Goal: Task Accomplishment & Management: Use online tool/utility

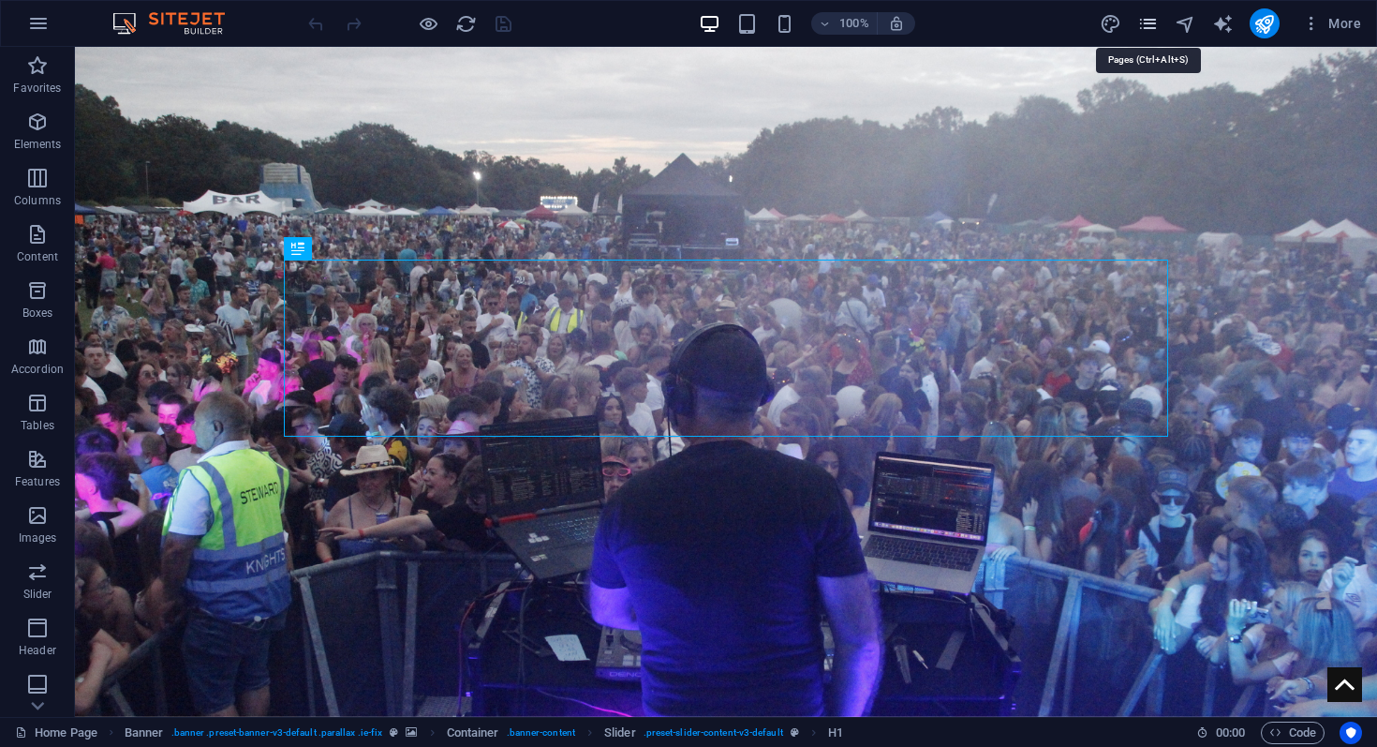
click at [1144, 24] on icon "pages" at bounding box center [1148, 24] width 22 height 22
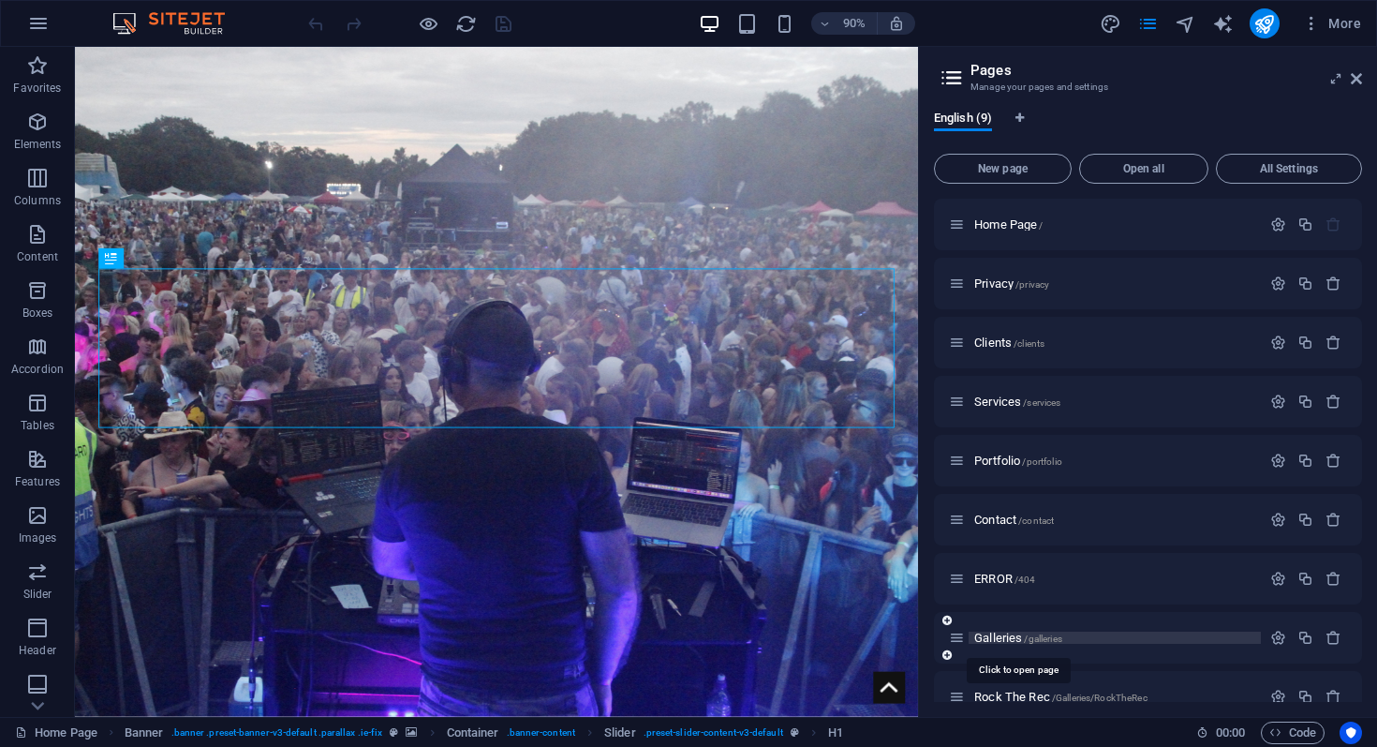
click at [1028, 631] on span "Galleries /galleries" at bounding box center [1018, 637] width 88 height 14
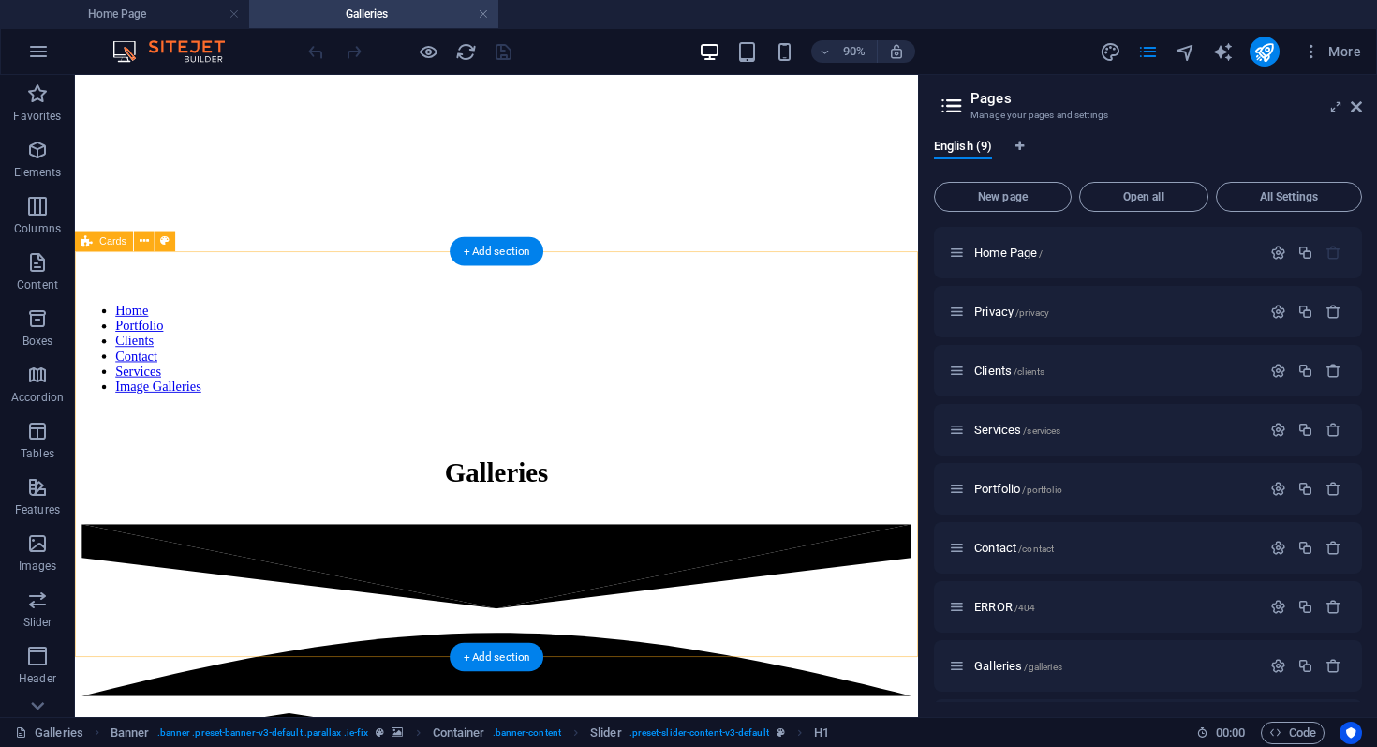
scroll to position [486, 0]
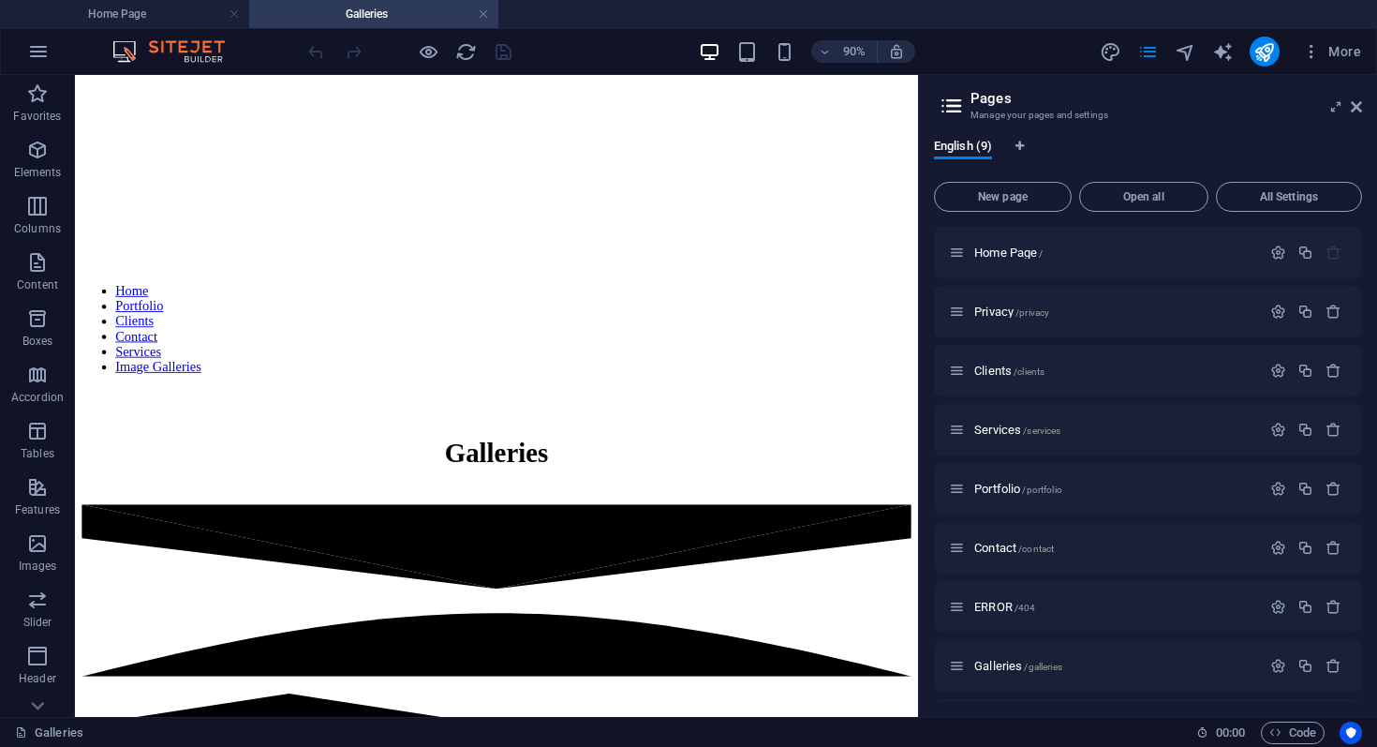
click at [1370, 111] on aside "Pages Manage your pages and settings English (9) New page Open all All Settings…" at bounding box center [1147, 396] width 459 height 642
click at [1356, 108] on icon at bounding box center [1356, 106] width 11 height 15
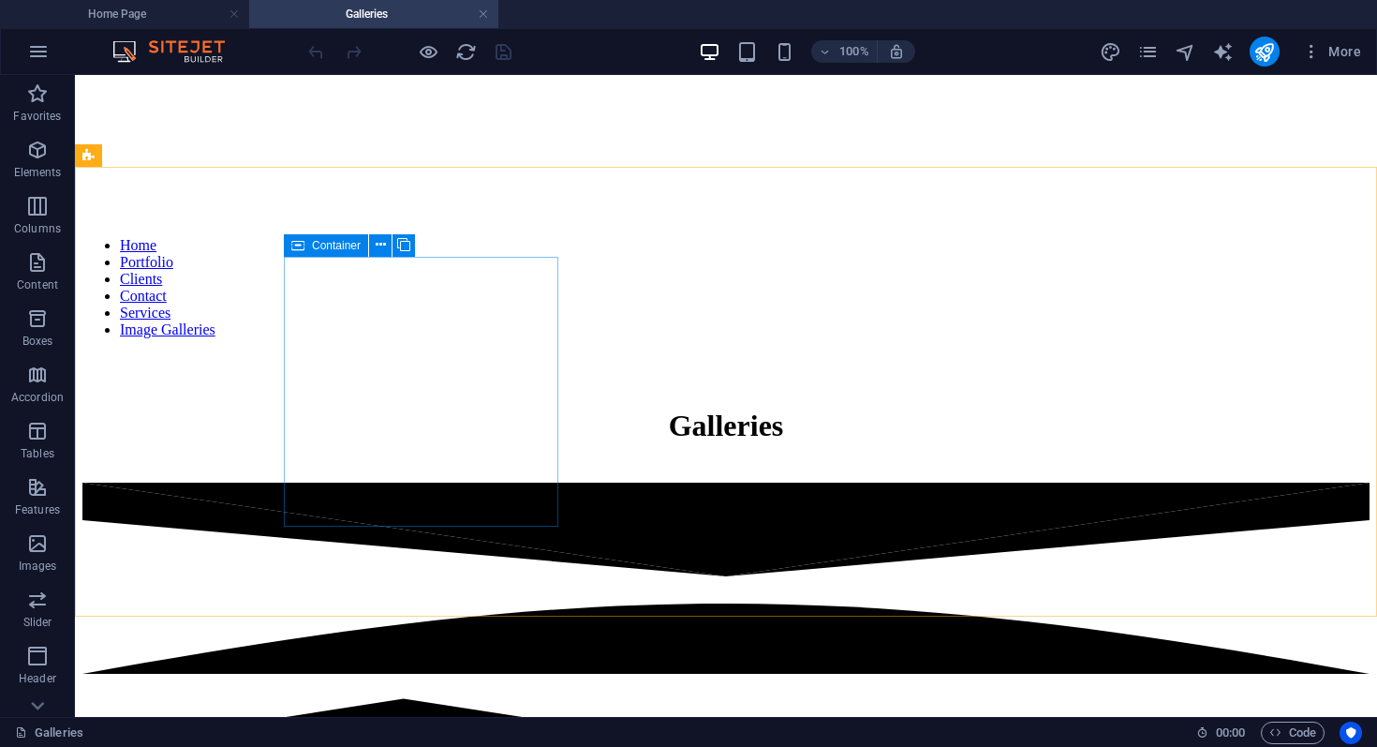
click at [297, 241] on icon at bounding box center [297, 245] width 13 height 22
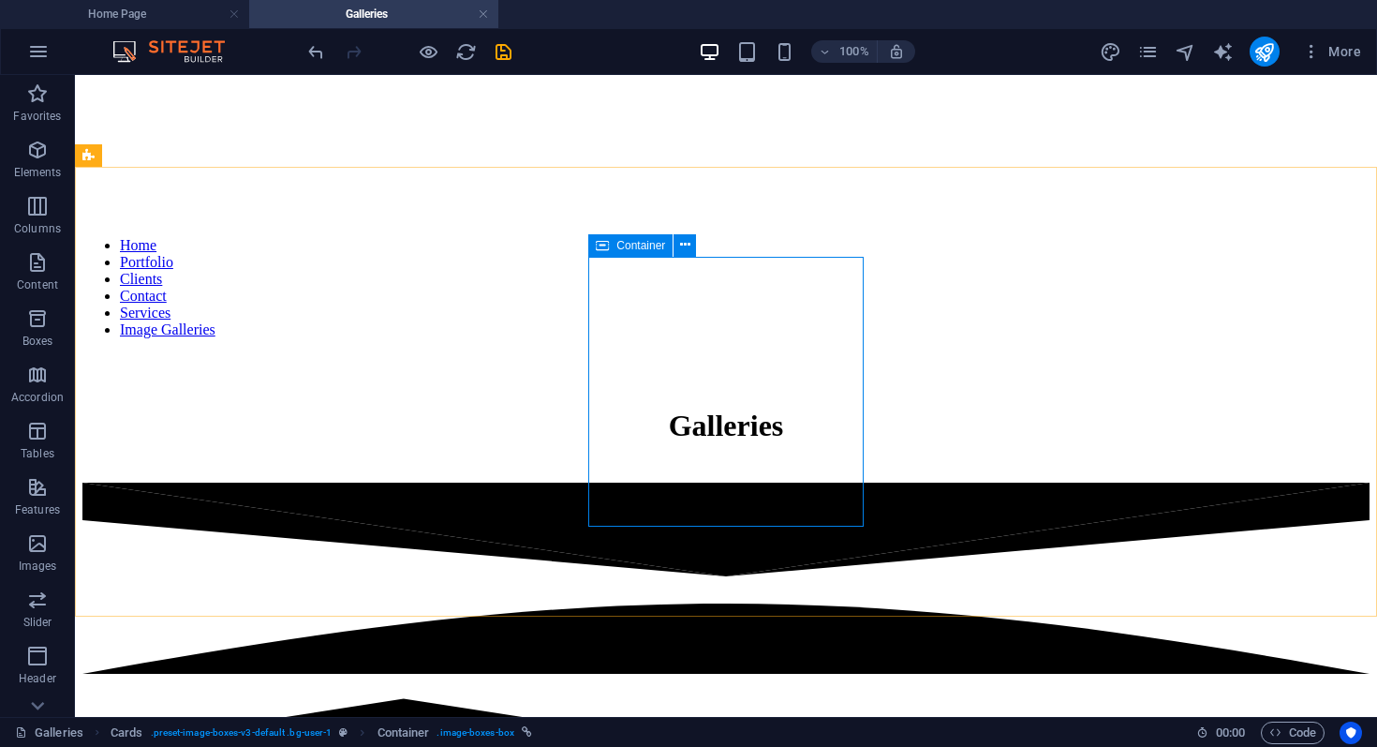
click at [610, 245] on div "Container" at bounding box center [630, 245] width 84 height 22
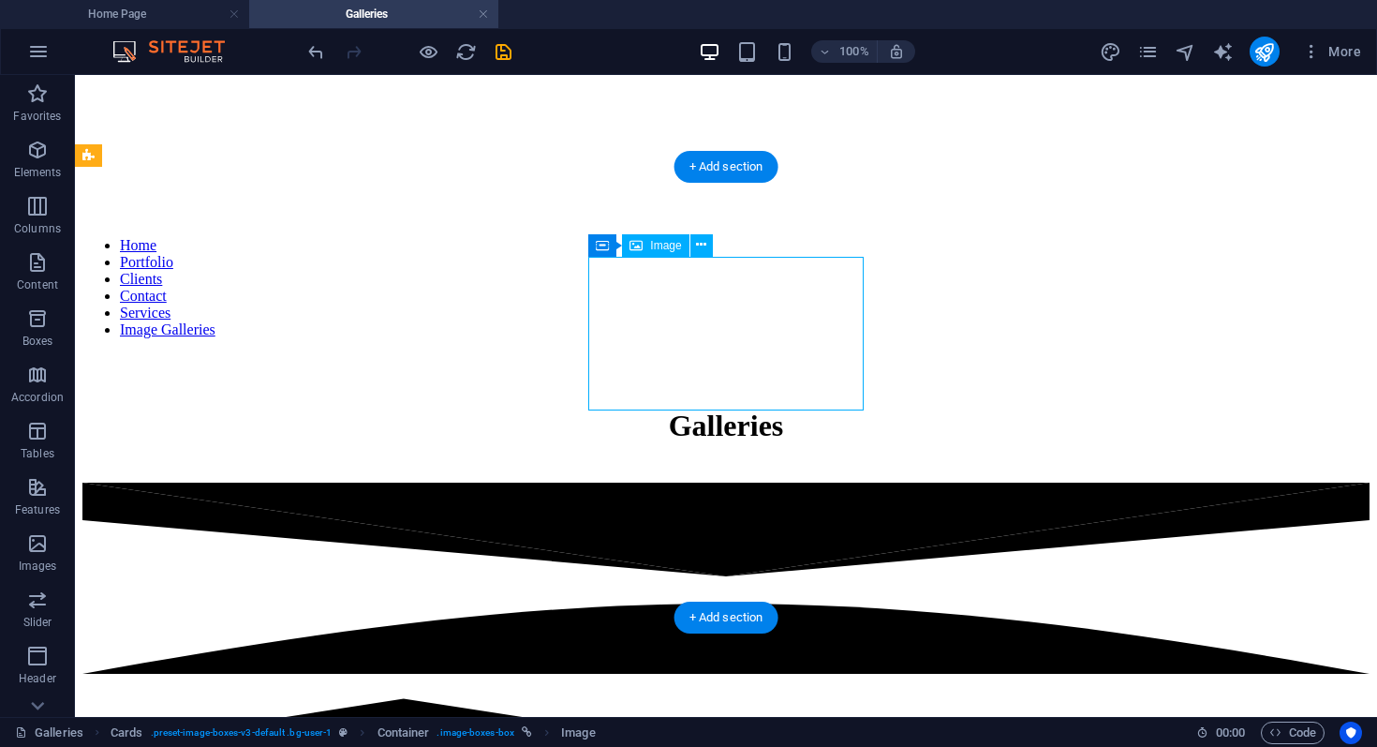
select select "%"
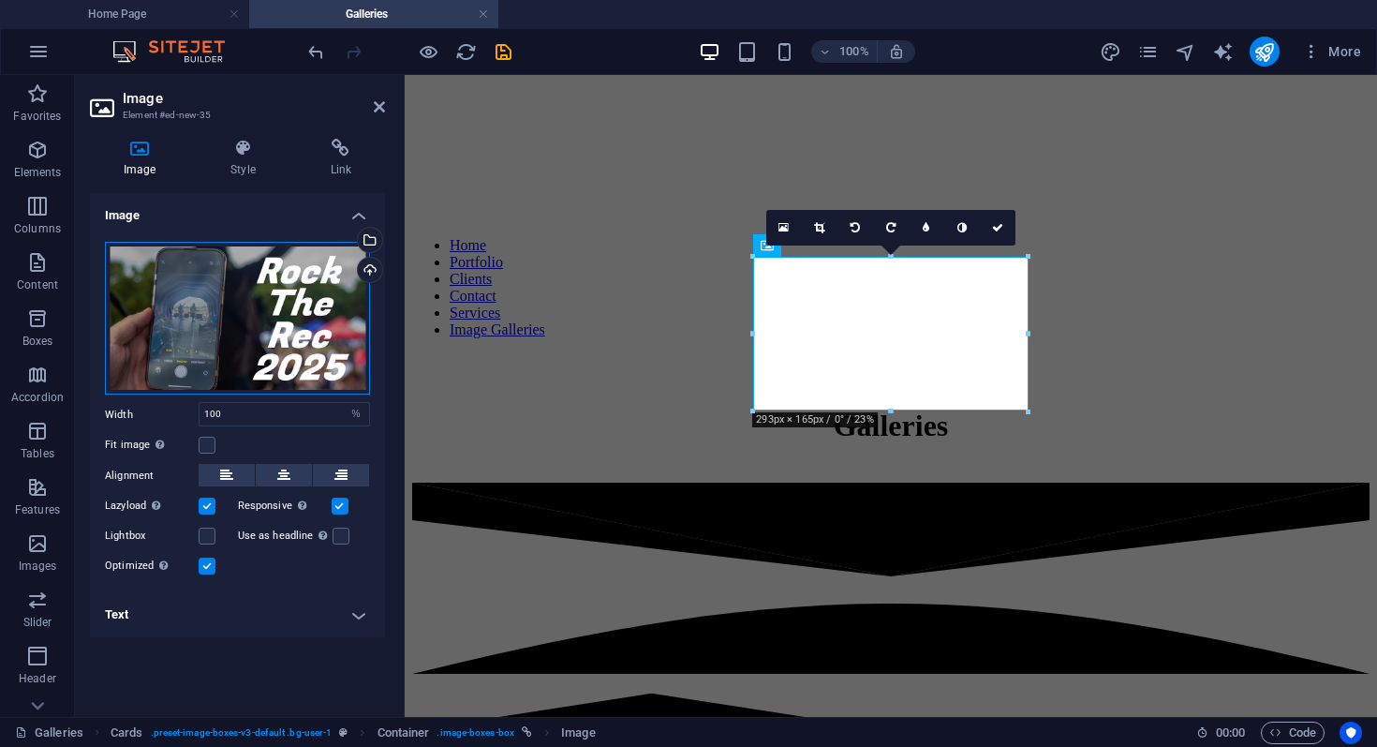
click at [231, 297] on div "Drag files here, click to choose files or select files from Files or our free s…" at bounding box center [237, 319] width 265 height 154
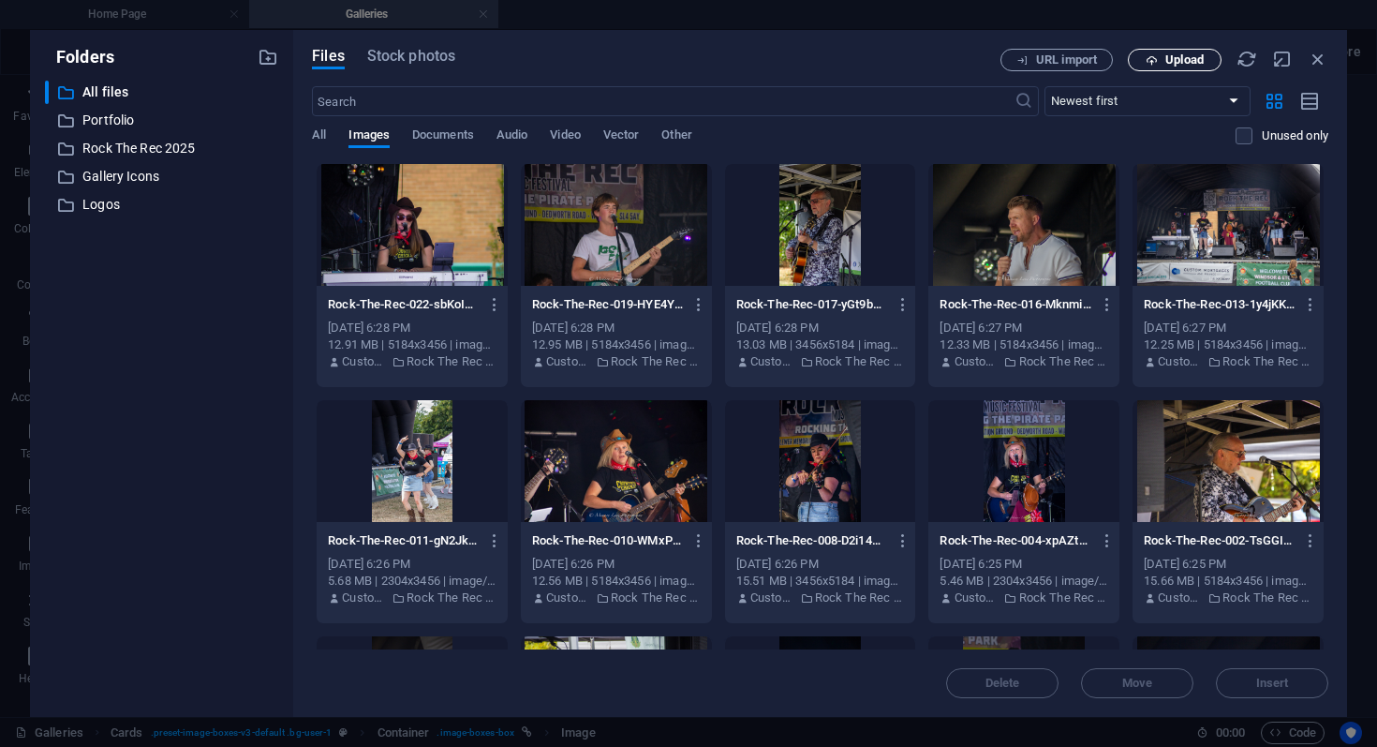
click at [1168, 64] on span "Upload" at bounding box center [1184, 59] width 38 height 11
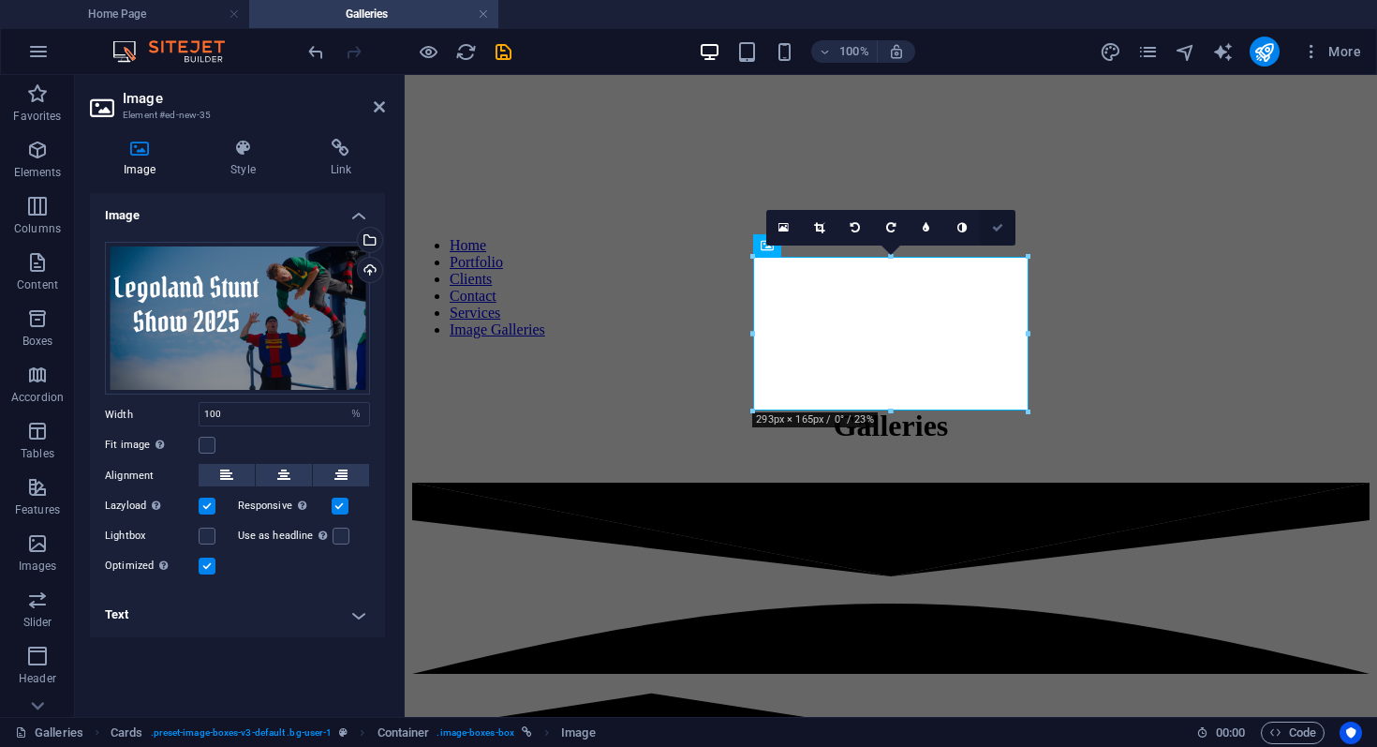
click at [997, 226] on icon at bounding box center [997, 227] width 11 height 11
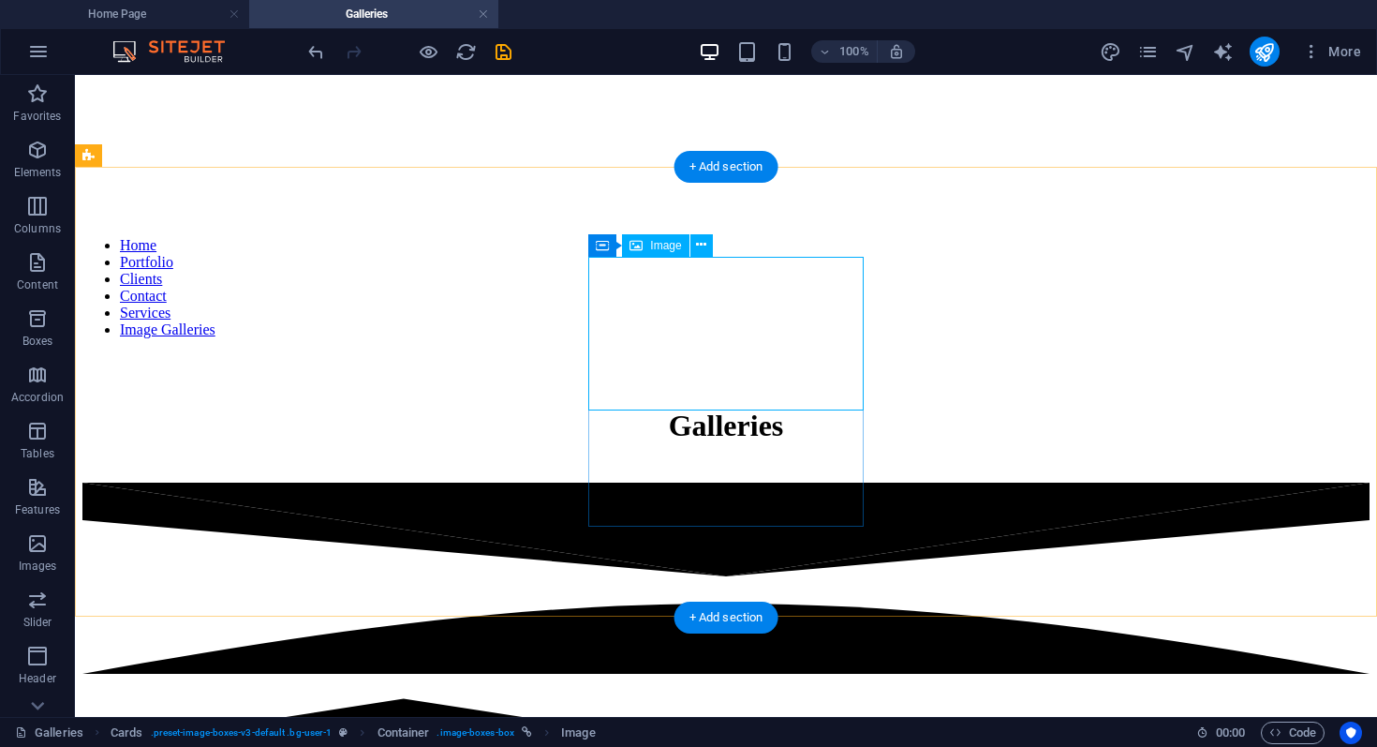
select select "%"
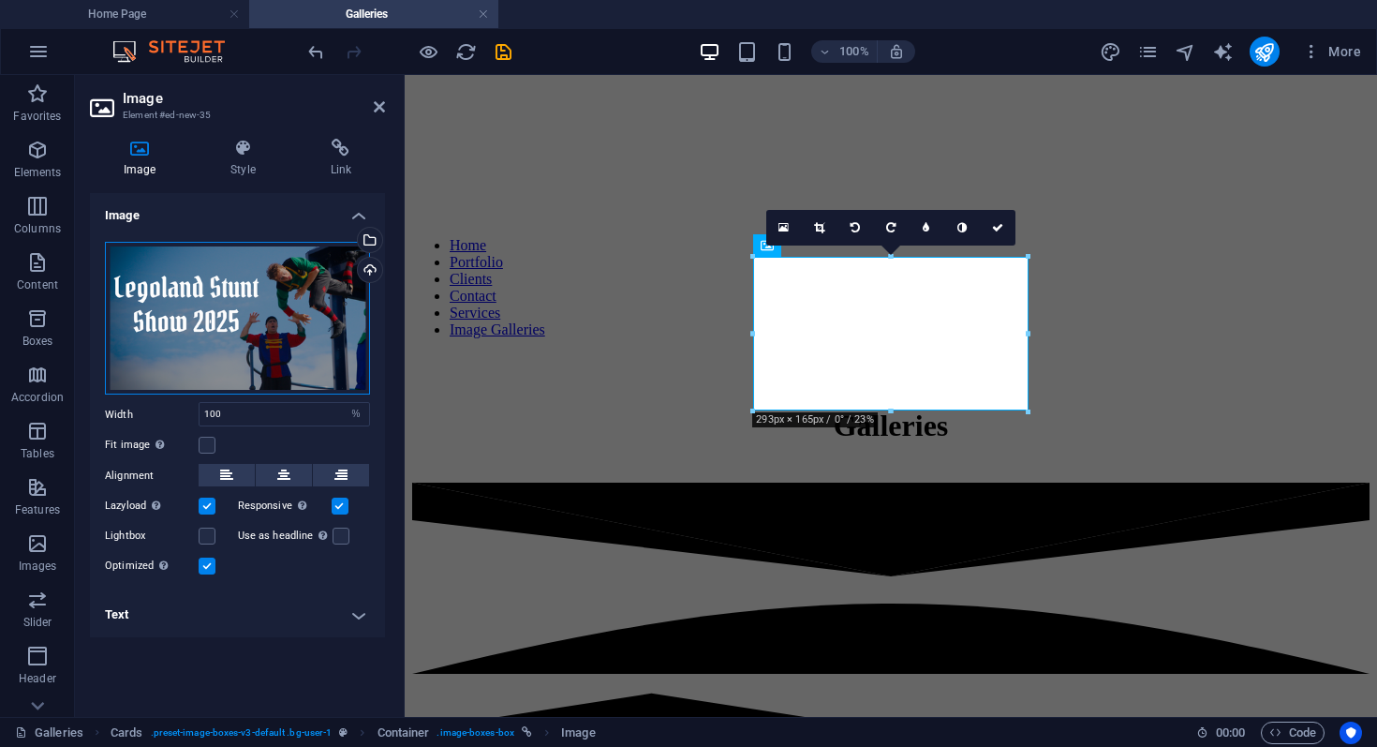
click at [341, 311] on div "Drag files here, click to choose files or select files from Files or our free s…" at bounding box center [237, 319] width 265 height 154
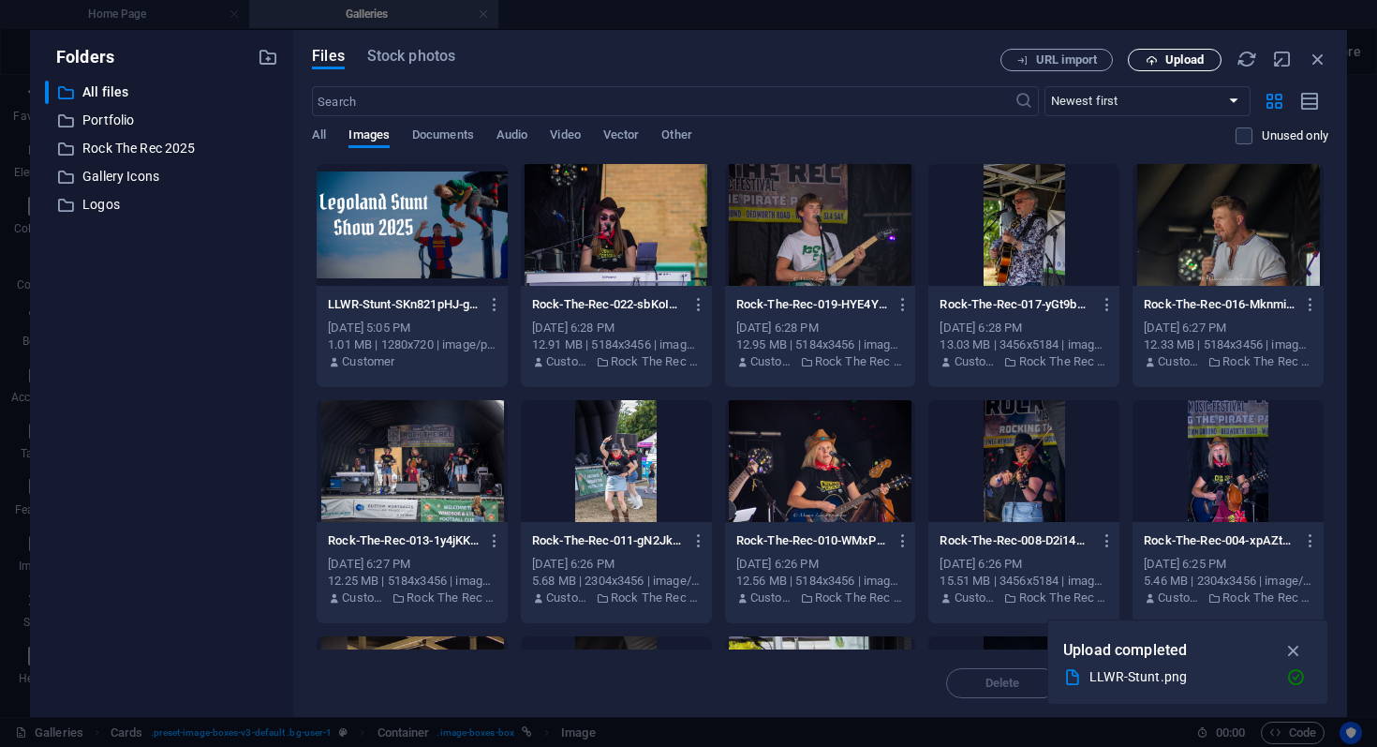
click at [1177, 54] on span "Upload" at bounding box center [1184, 59] width 38 height 11
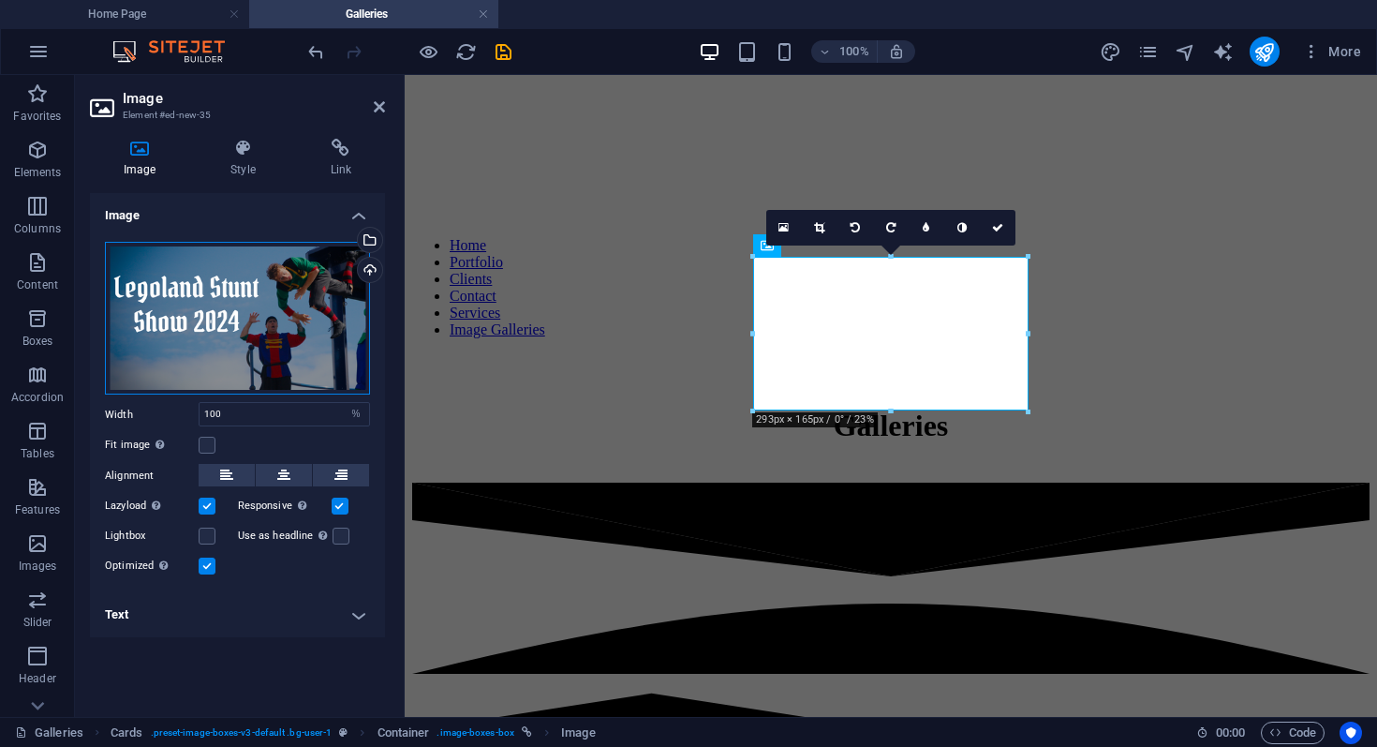
click at [193, 332] on div "Drag files here, click to choose files or select files from Files or our free s…" at bounding box center [237, 319] width 265 height 154
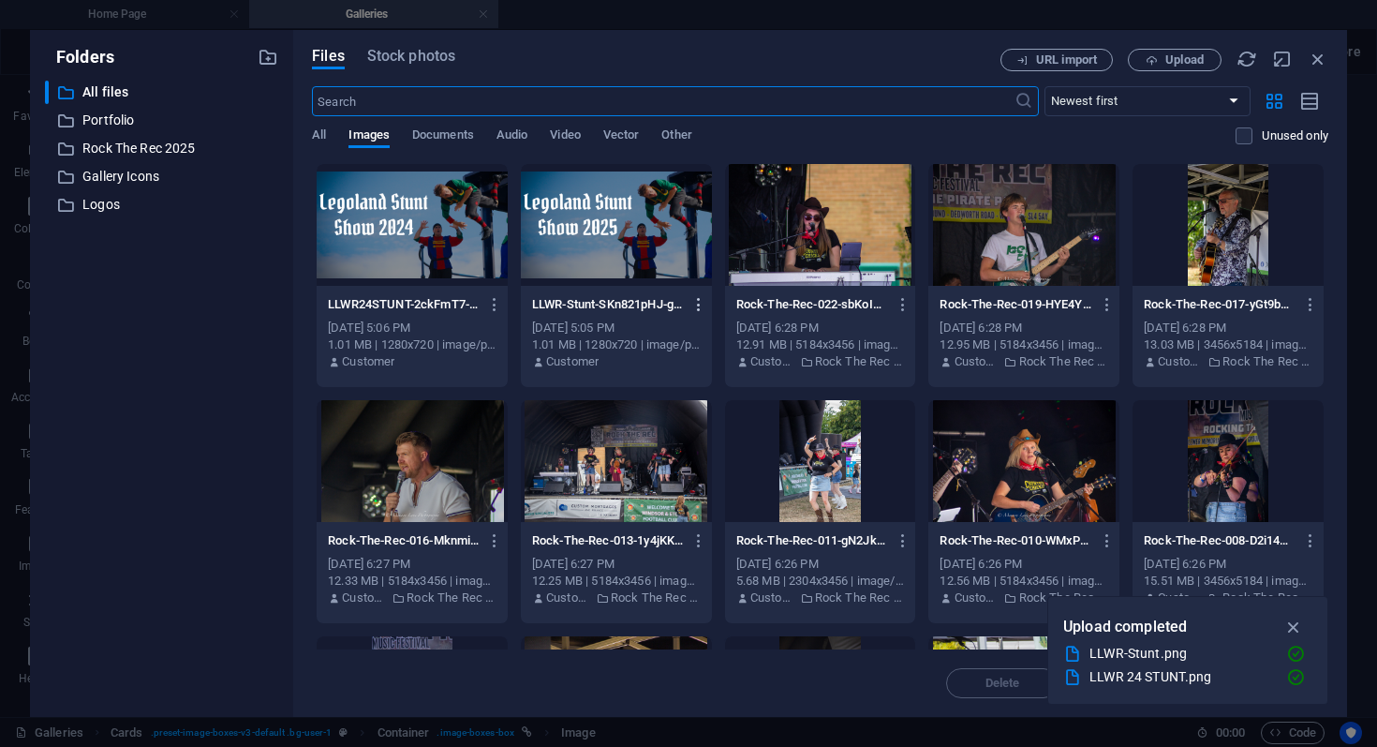
click at [700, 303] on icon "button" at bounding box center [699, 304] width 18 height 17
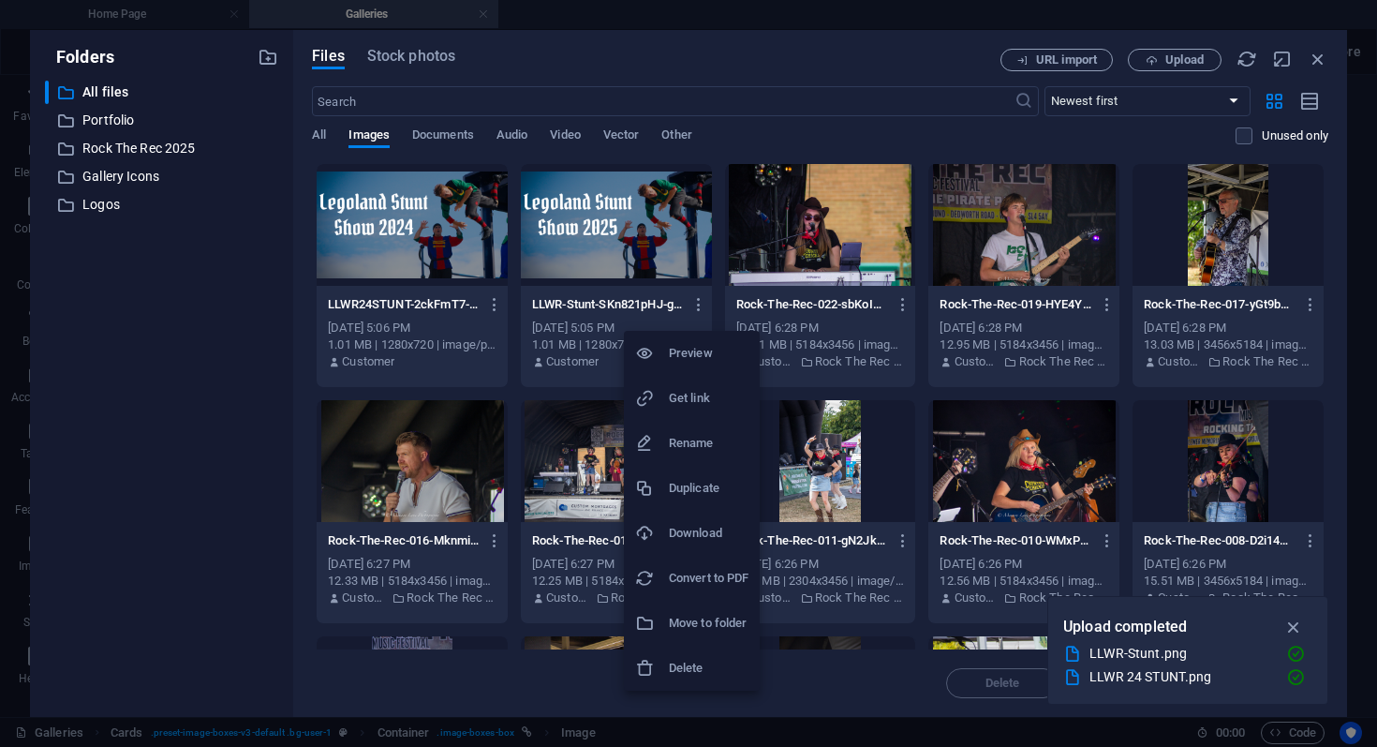
click at [699, 684] on li "Delete" at bounding box center [692, 667] width 136 height 45
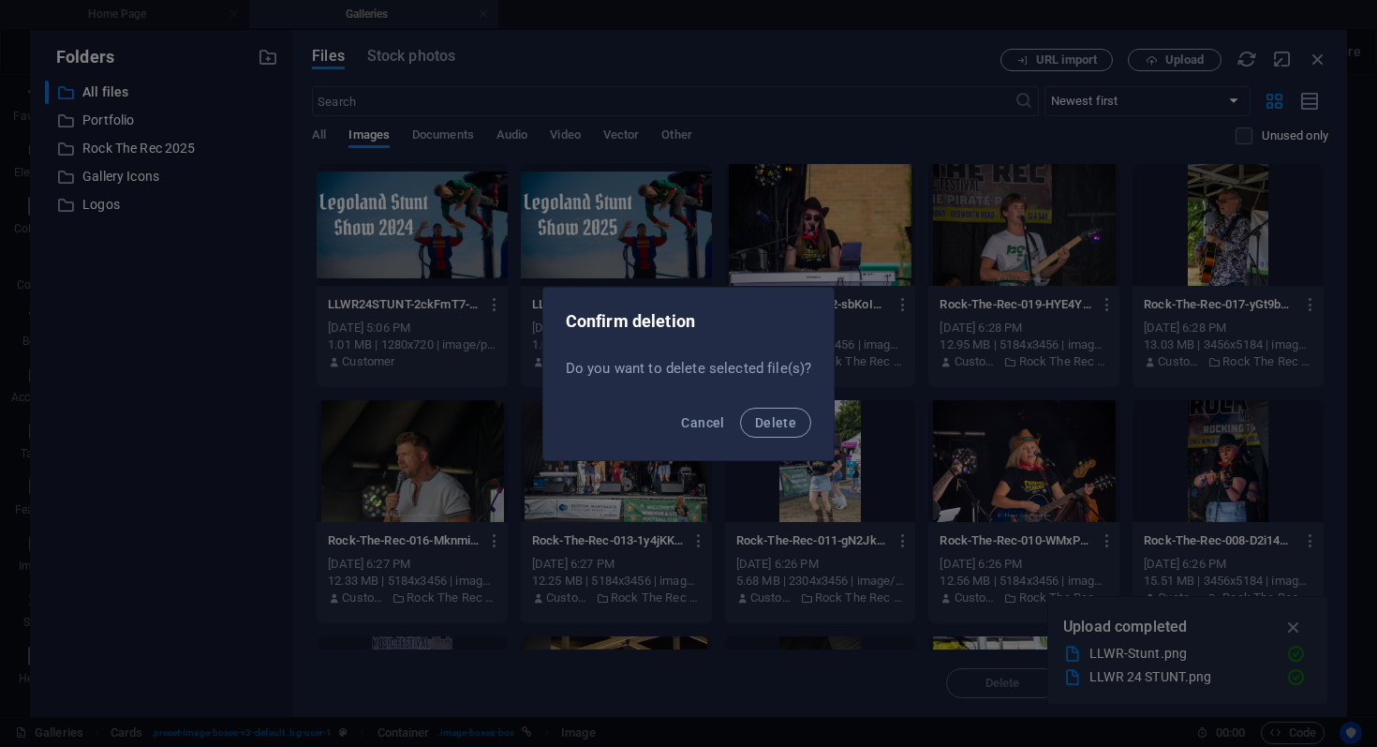
click at [780, 437] on div "Cancel Delete" at bounding box center [688, 428] width 291 height 64
click at [788, 412] on button "Delete" at bounding box center [775, 422] width 71 height 30
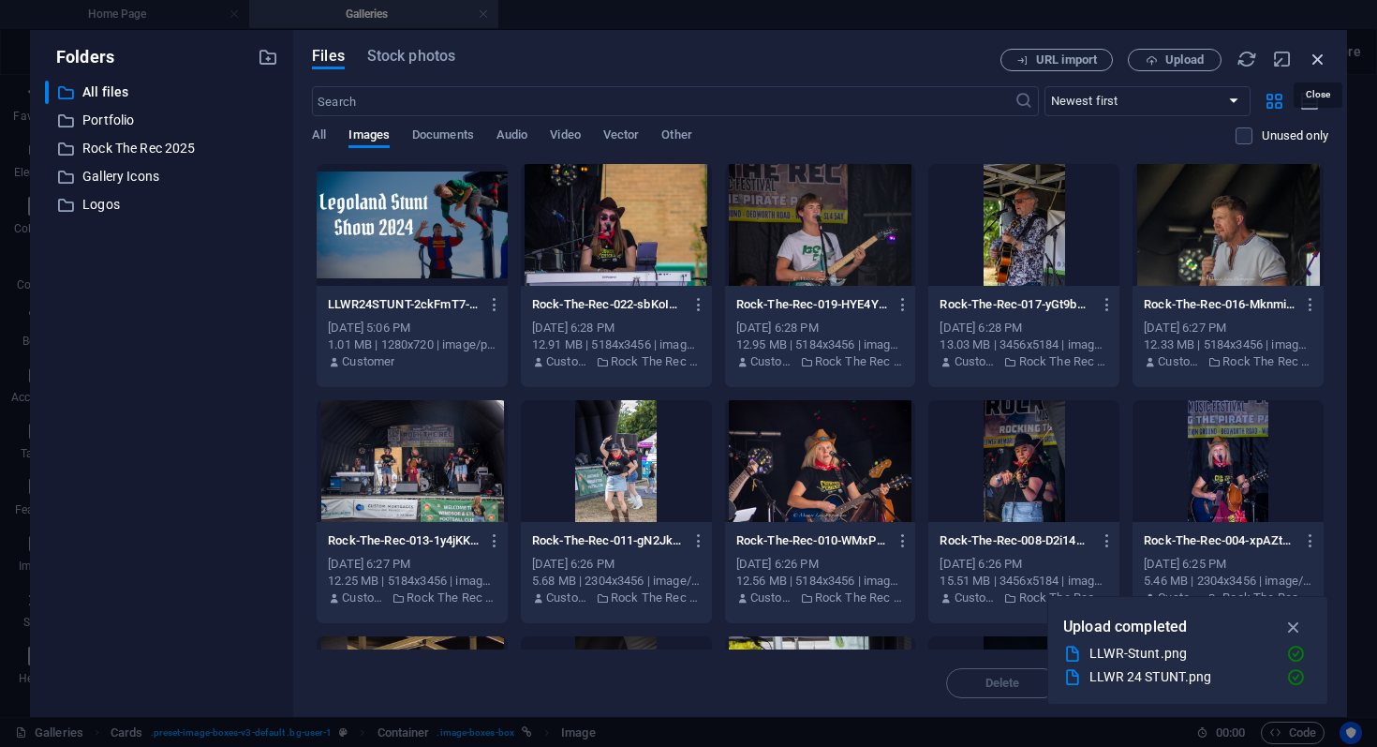
click at [1314, 63] on icon "button" at bounding box center [1318, 59] width 21 height 21
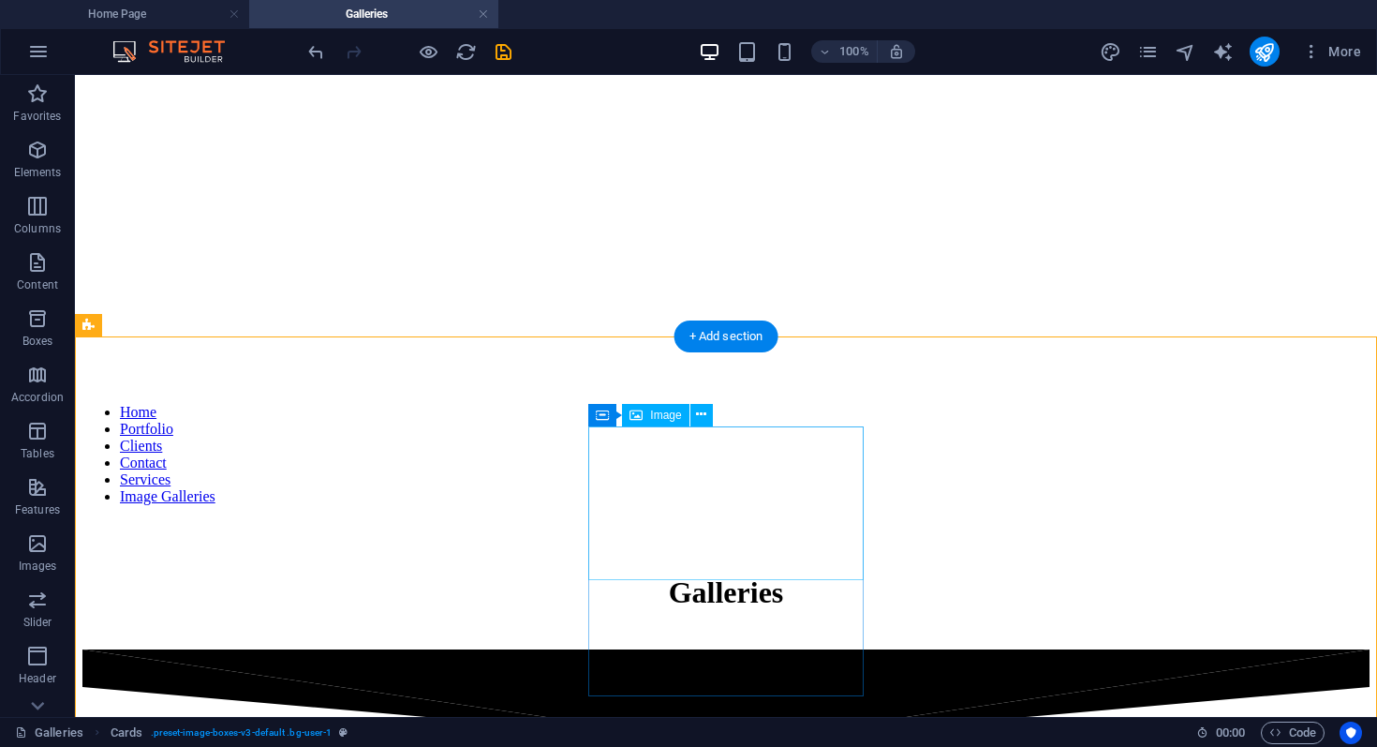
scroll to position [317, 0]
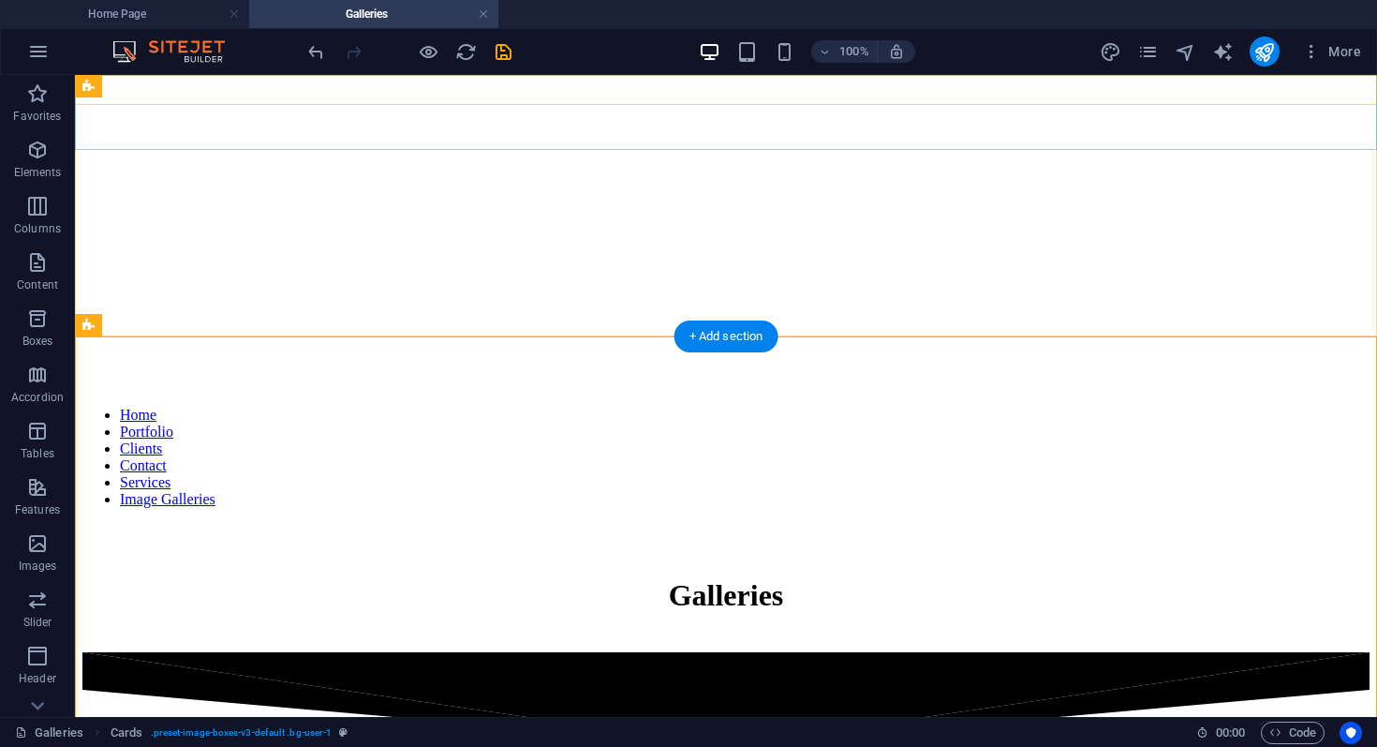
click at [215, 407] on div "Home Portfolio Clients Contact Services Image Galleries" at bounding box center [725, 465] width 1287 height 116
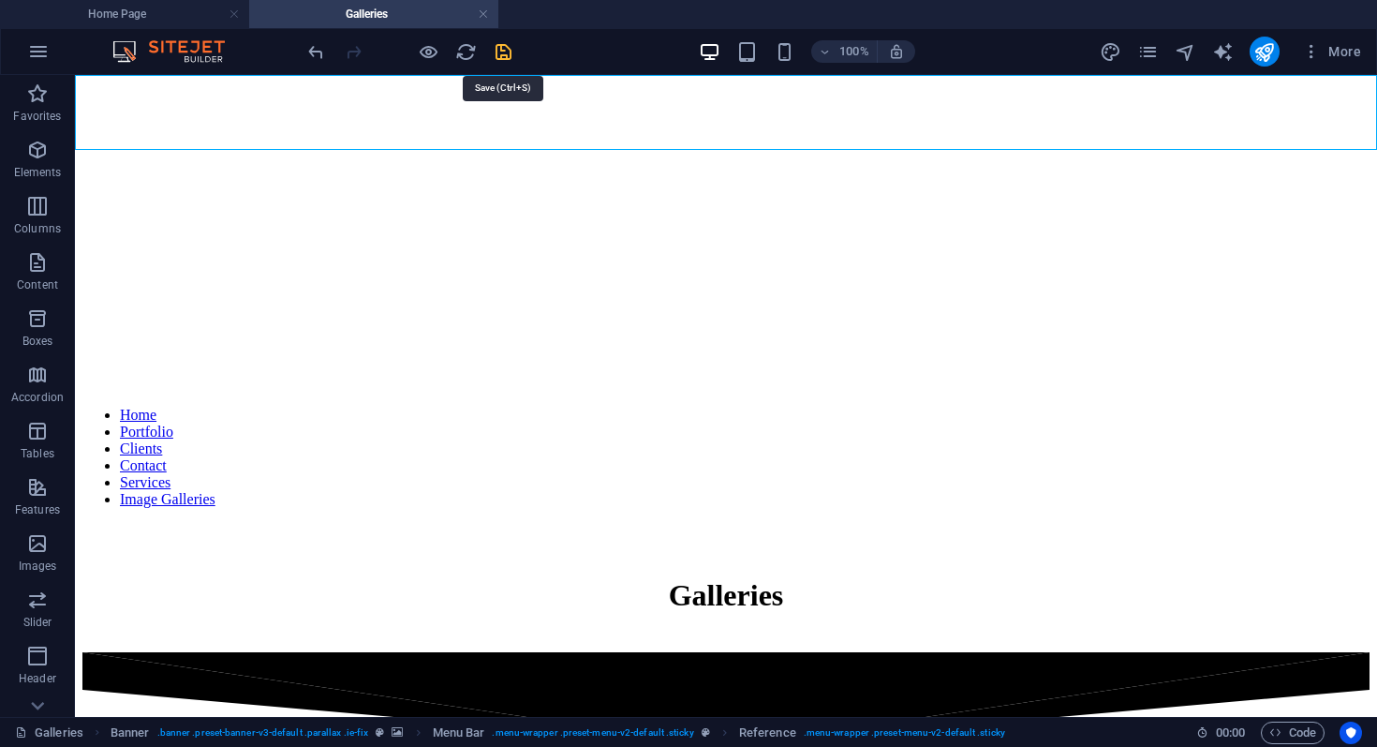
click at [507, 45] on icon "save" at bounding box center [504, 52] width 22 height 22
